Goal: Information Seeking & Learning: Check status

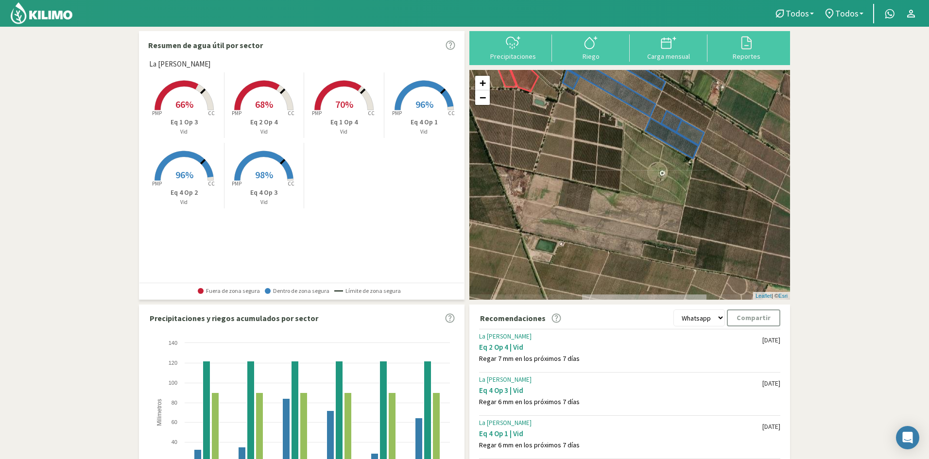
drag, startPoint x: 626, startPoint y: 229, endPoint x: 517, endPoint y: 112, distance: 160.3
click at [517, 112] on div "+ − Leaflet | © Esri" at bounding box center [630, 185] width 321 height 230
click at [482, 95] on link "−" at bounding box center [482, 97] width 15 height 15
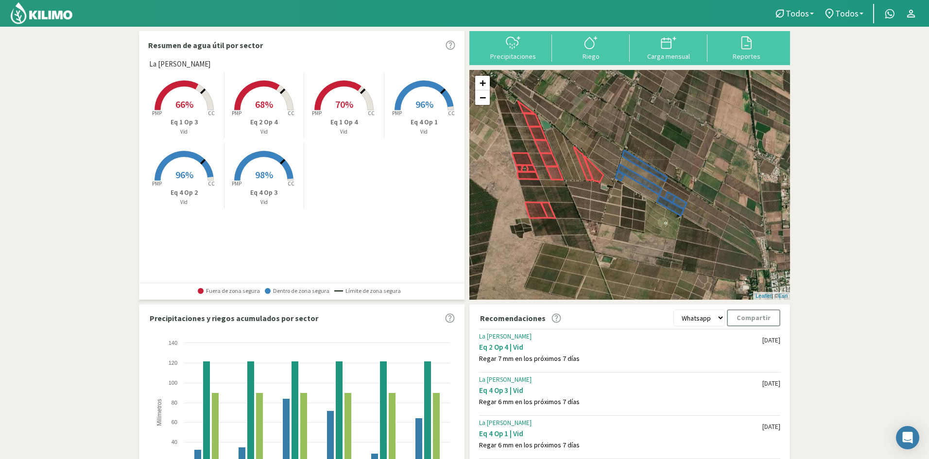
drag, startPoint x: 574, startPoint y: 175, endPoint x: 595, endPoint y: 221, distance: 50.9
click at [595, 221] on div "+ − Leaflet | © Esri" at bounding box center [630, 185] width 321 height 230
click at [666, 47] on icon at bounding box center [669, 43] width 16 height 16
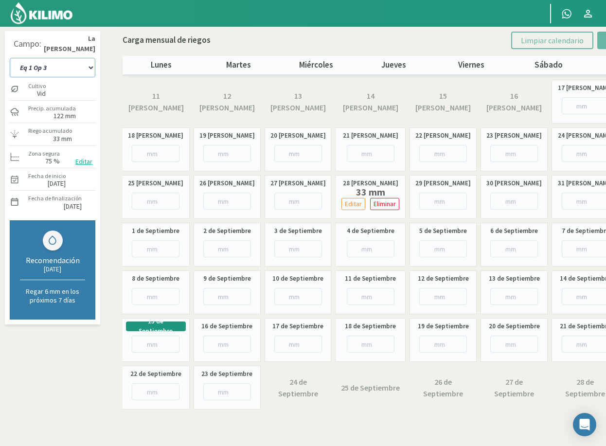
click at [92, 67] on select "Eq 1 Op 3 Eq 1 Op 4 Eq 2 Op 4 Eq 4 Op 1 Eq 4 Op 2 Eq 4 Op 3" at bounding box center [53, 67] width 86 height 19
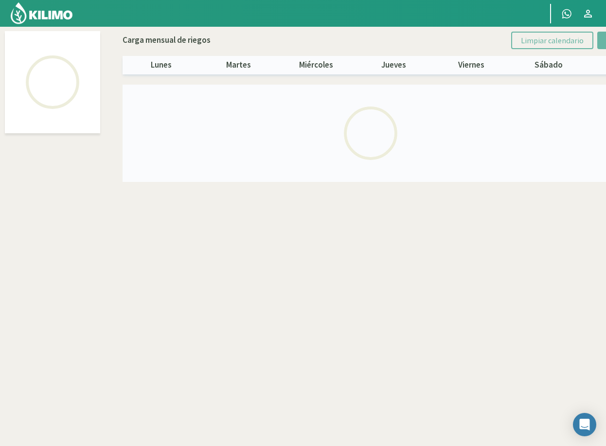
select select "3: Object"
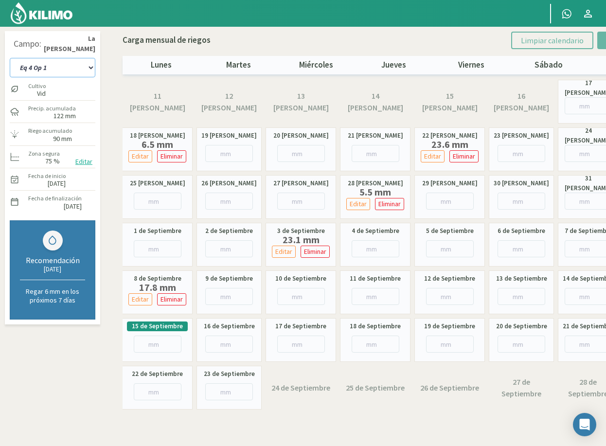
click at [76, 67] on select "Eq 1 Op 3 Eq 1 Op 4 Eq 2 Op 4 Eq 4 Op 1 Eq 4 Op 2 Eq 4 Op 3" at bounding box center [53, 67] width 86 height 19
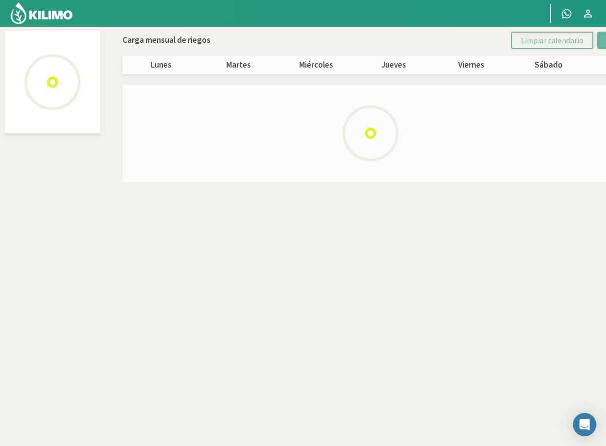
select select "4: Object"
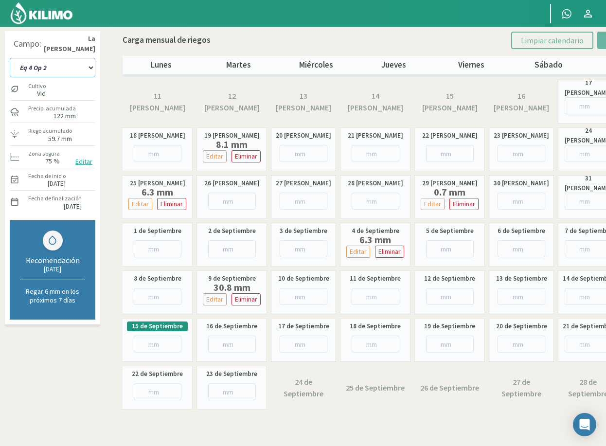
click at [55, 70] on select "Eq 1 Op 3 Eq 1 Op 4 Eq 2 Op 4 Eq 4 Op 1 Eq 4 Op 2 Eq 4 Op 3" at bounding box center [53, 67] width 86 height 19
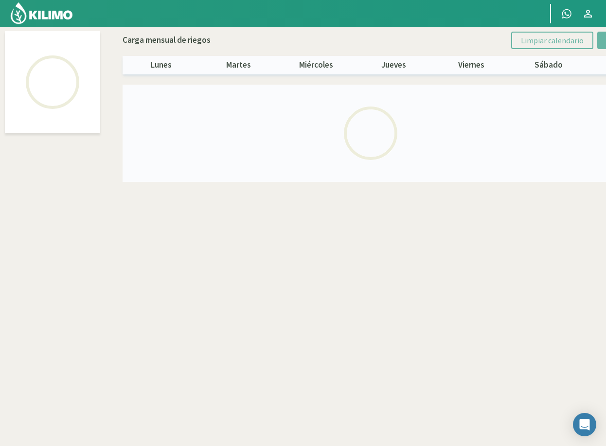
select select "5: Object"
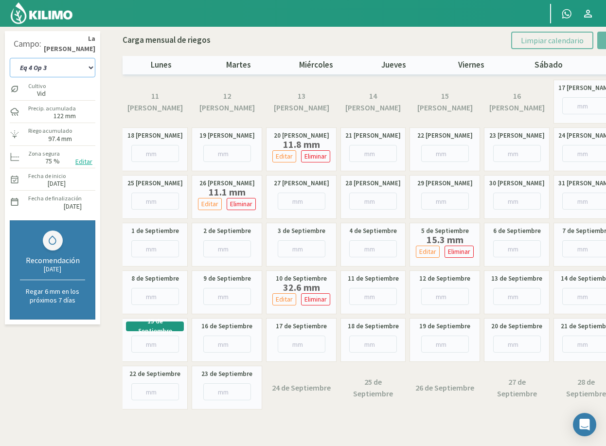
click at [89, 67] on select "Eq 1 Op 3 Eq 1 Op 4 Eq 2 Op 4 Eq 4 Op 1 Eq 4 Op 2 Eq 4 Op 3" at bounding box center [53, 67] width 86 height 19
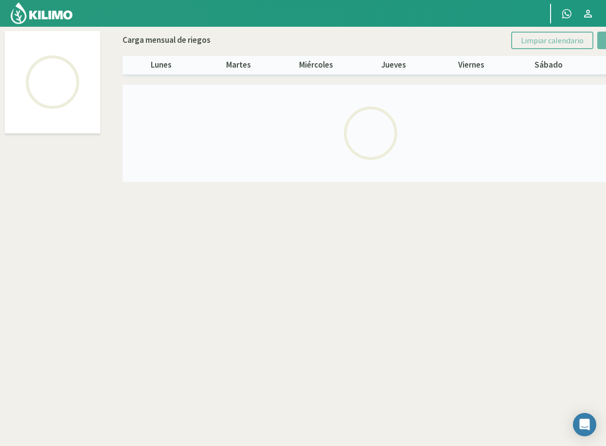
select select "2: Object"
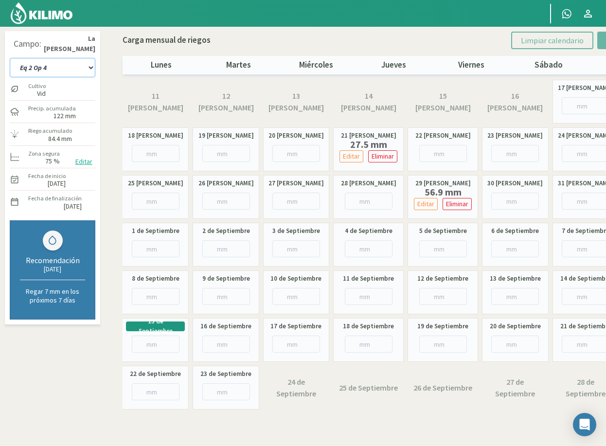
click at [82, 65] on select "Eq 1 Op 3 Eq 1 Op 4 Eq 2 Op 4 Eq 4 Op 1 Eq 4 Op 2 Eq 4 Op 3" at bounding box center [53, 67] width 86 height 19
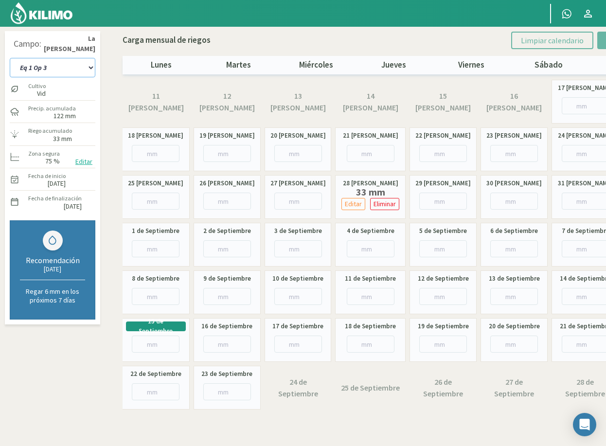
click at [57, 69] on select "Eq 1 Op 3 Eq 1 Op 4 Eq 2 Op 4 Eq 4 Op 1 Eq 4 Op 2 Eq 4 Op 3" at bounding box center [53, 67] width 86 height 19
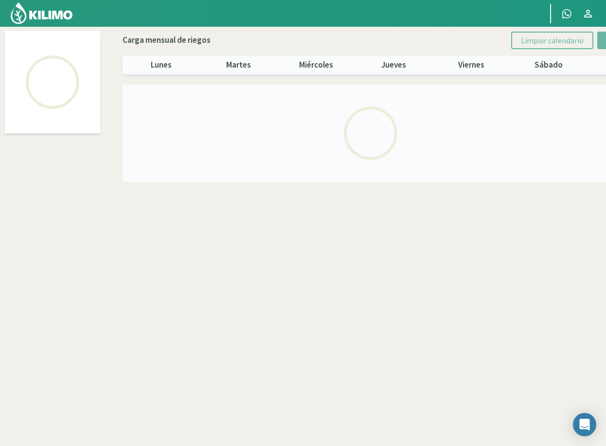
select select "2: Object"
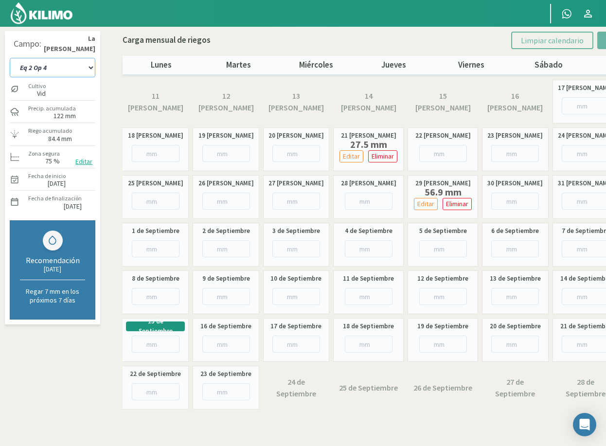
click at [38, 69] on select "Eq 1 Op 3 Eq 1 Op 4 Eq 2 Op 4 Eq 4 Op 1 Eq 4 Op 2 Eq 4 Op 3" at bounding box center [53, 67] width 86 height 19
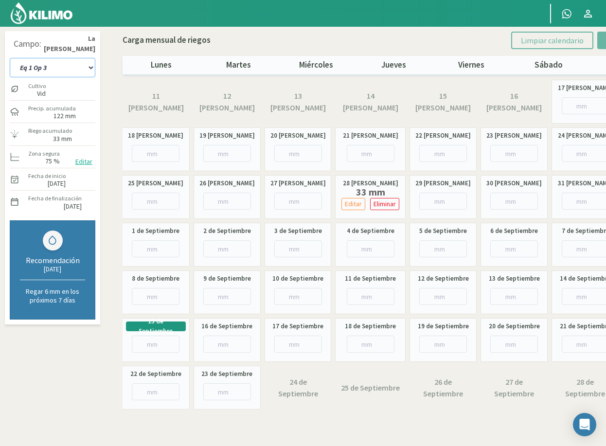
click at [89, 68] on select "Eq 1 Op 3 Eq 1 Op 4 Eq 2 Op 4 Eq 4 Op 1 Eq 4 Op 2 Eq 4 Op 3" at bounding box center [53, 67] width 86 height 19
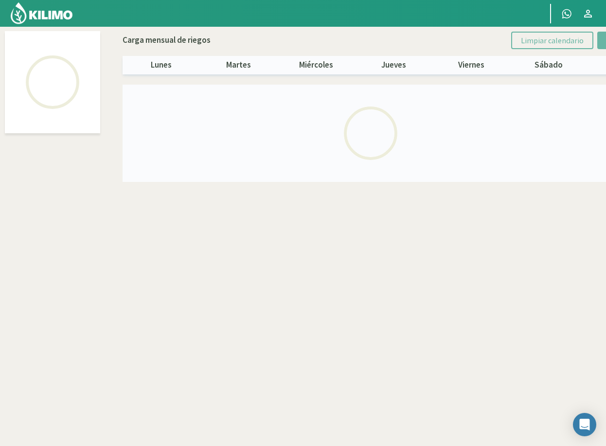
select select "1: Object"
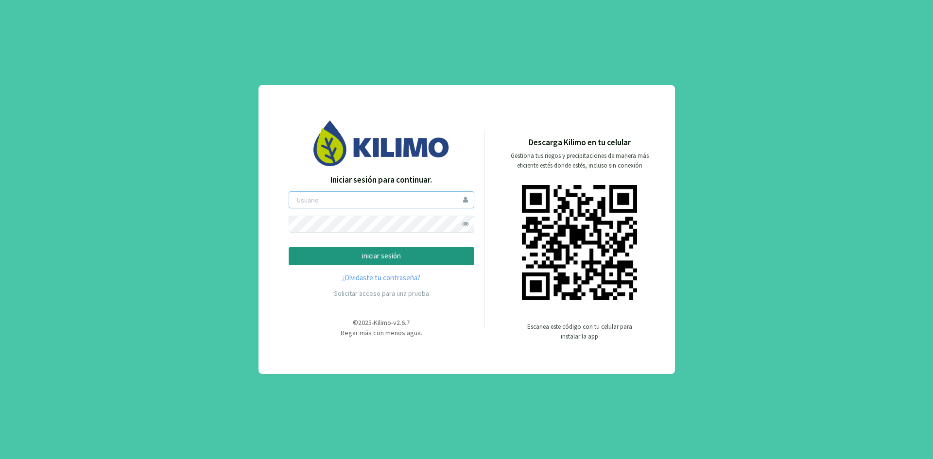
type input "ceferinom"
click at [335, 262] on p "iniciar sesión" at bounding box center [381, 256] width 169 height 11
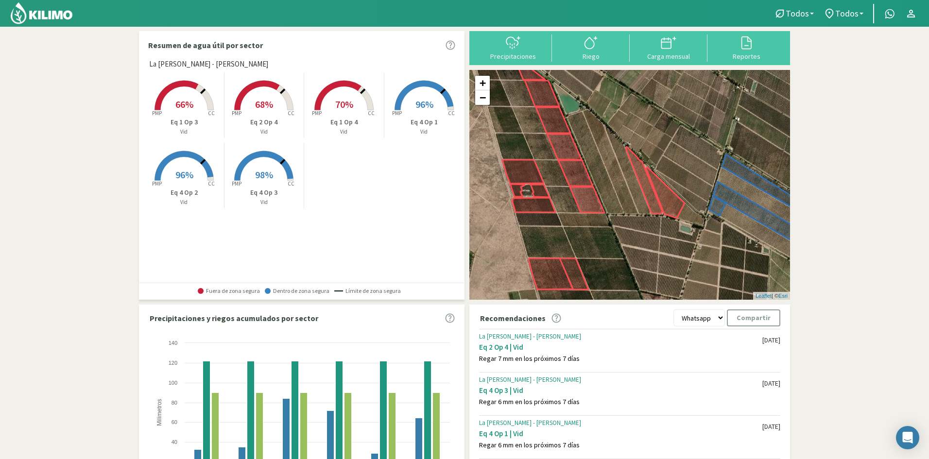
drag, startPoint x: 596, startPoint y: 245, endPoint x: 603, endPoint y: 265, distance: 21.5
click at [603, 265] on div "+ − Leaflet | © Esri" at bounding box center [630, 185] width 321 height 230
